Goal: Information Seeking & Learning: Understand process/instructions

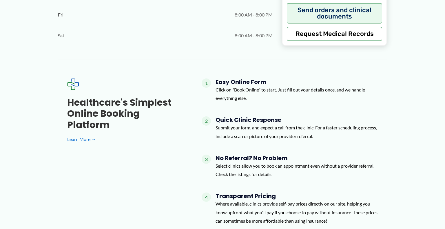
scroll to position [406, 0]
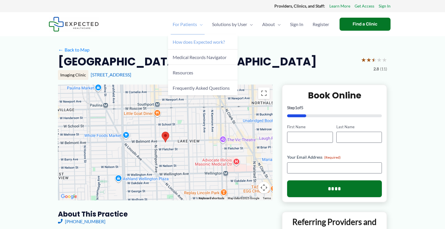
click at [195, 40] on span "How does Expected work?" at bounding box center [199, 42] width 52 height 6
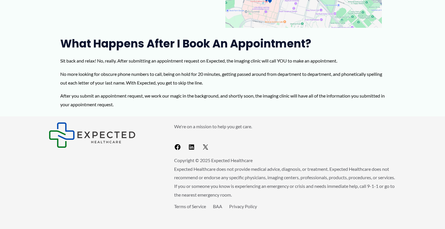
scroll to position [168, 0]
